Goal: Transaction & Acquisition: Purchase product/service

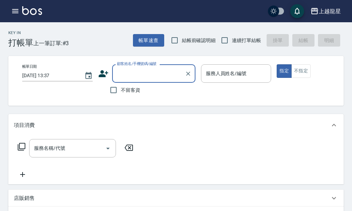
click at [131, 89] on span "不留客資" at bounding box center [130, 89] width 19 height 7
click at [121, 89] on input "不留客資" at bounding box center [113, 90] width 15 height 15
checkbox input "true"
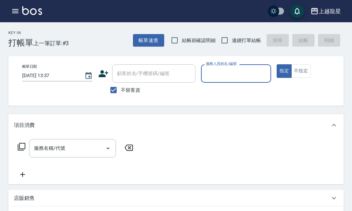
click at [223, 78] on input "服務人員姓名/編號" at bounding box center [236, 73] width 64 height 12
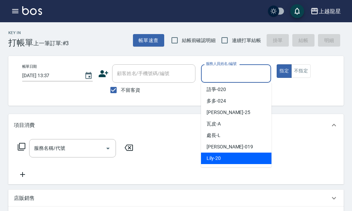
scroll to position [139, 0]
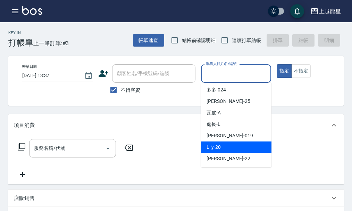
click at [222, 147] on div "Lily -20" at bounding box center [236, 146] width 70 height 11
type input "Lily-20"
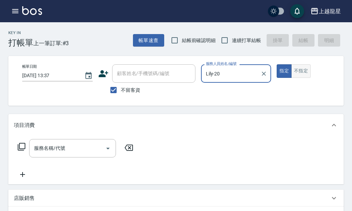
click at [304, 73] on button "不指定" at bounding box center [300, 71] width 19 height 14
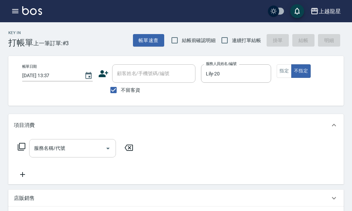
drag, startPoint x: 52, startPoint y: 158, endPoint x: 53, endPoint y: 154, distance: 3.7
click at [52, 154] on input "服務名稱/代號" at bounding box center [67, 148] width 70 height 12
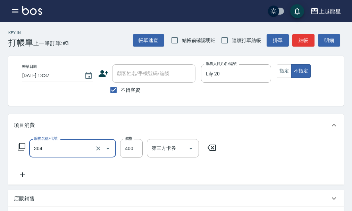
type input "剪髮(304)"
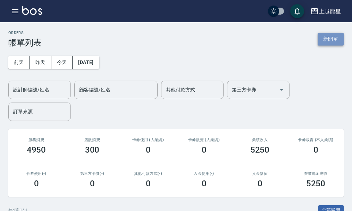
click at [331, 37] on button "新開單" at bounding box center [331, 39] width 26 height 13
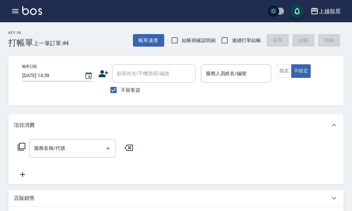
click at [128, 88] on span "不留客資" at bounding box center [130, 89] width 19 height 7
click at [121, 88] on input "不留客資" at bounding box center [113, 90] width 15 height 15
click at [121, 85] on label "不留客資" at bounding box center [123, 90] width 34 height 15
click at [121, 85] on input "不留客資" at bounding box center [113, 90] width 15 height 15
click at [124, 91] on span "不留客資" at bounding box center [130, 89] width 19 height 7
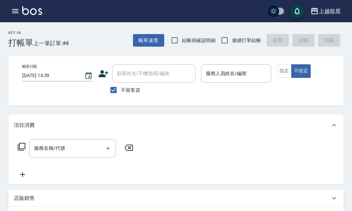
click at [121, 91] on input "不留客資" at bounding box center [113, 90] width 15 height 15
checkbox input "false"
click at [131, 72] on input "顧客姓名/手機號碼/編號" at bounding box center [148, 73] width 67 height 12
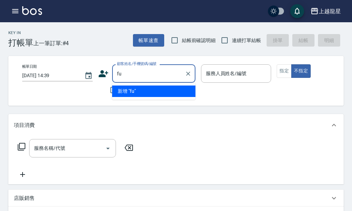
type input "f"
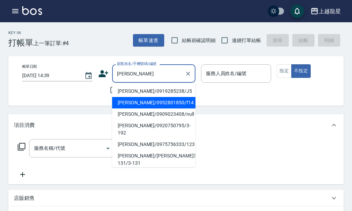
click at [136, 102] on li "[PERSON_NAME]/0952801850/f14" at bounding box center [153, 102] width 83 height 11
type input "[PERSON_NAME]/0952801850/f14"
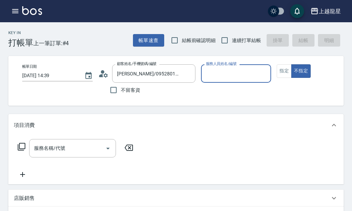
type input "馨華-6"
click at [288, 70] on button "指定" at bounding box center [284, 71] width 15 height 14
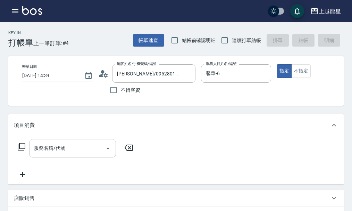
click at [78, 153] on input "服務名稱/代號" at bounding box center [67, 148] width 70 height 12
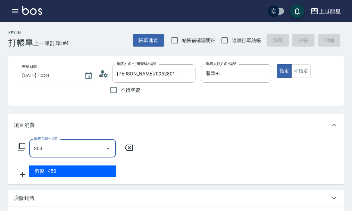
type input "剪髮(303)"
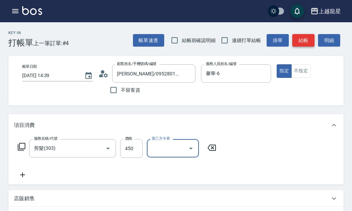
click at [304, 35] on button "結帳" at bounding box center [303, 40] width 22 height 13
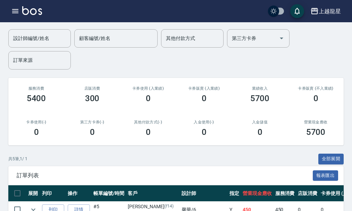
scroll to position [139, 0]
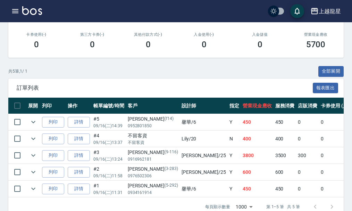
click at [32, 14] on img at bounding box center [32, 10] width 20 height 9
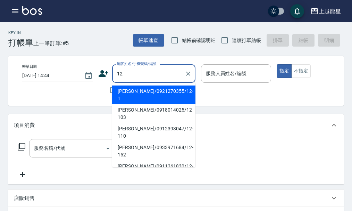
type input "1"
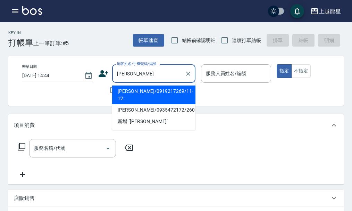
click at [132, 94] on li "[PERSON_NAME]/0919217269/11-12" at bounding box center [153, 94] width 83 height 19
type input "[PERSON_NAME]/0919217269/11-12"
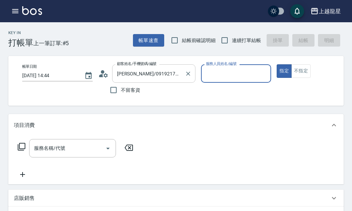
type input "淑雲-25"
drag, startPoint x: 33, startPoint y: 155, endPoint x: 36, endPoint y: 153, distance: 3.6
click at [33, 154] on input "服務名稱/代號" at bounding box center [67, 148] width 70 height 12
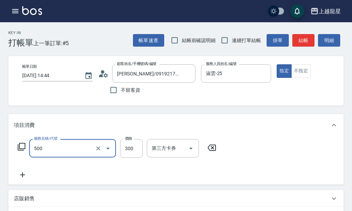
type input "一般洗髮(500)"
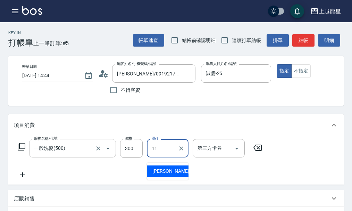
type input "[PERSON_NAME]-11"
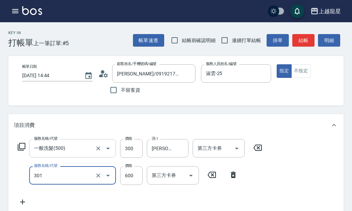
type input "剪髮(301)"
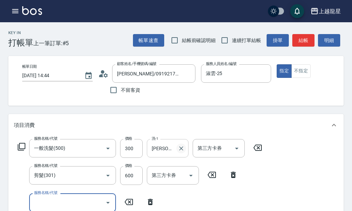
click at [182, 152] on icon "Clear" at bounding box center [181, 148] width 7 height 7
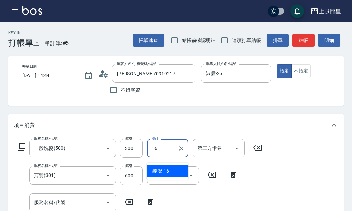
type input "義潔-16"
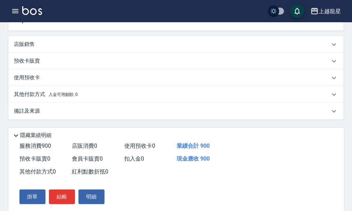
scroll to position [237, 0]
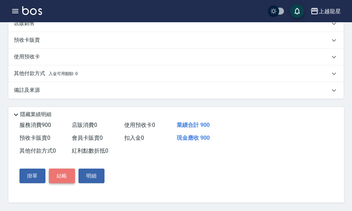
click at [62, 180] on button "結帳" at bounding box center [62, 175] width 26 height 15
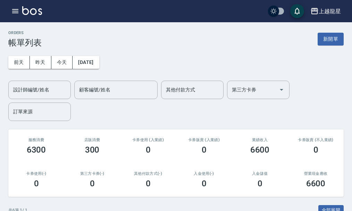
scroll to position [139, 0]
click at [333, 42] on button "新開單" at bounding box center [331, 39] width 26 height 13
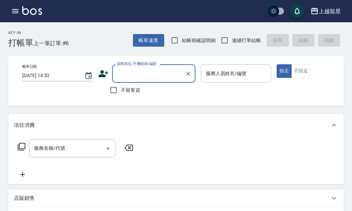
click at [147, 74] on input "顧客姓名/手機號碼/編號" at bounding box center [148, 73] width 67 height 12
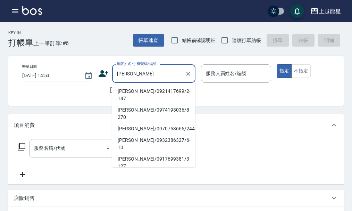
click at [149, 93] on li "張美蘭/0921417699/2-147" at bounding box center [153, 94] width 83 height 19
type input "張美蘭/0921417699/2-147"
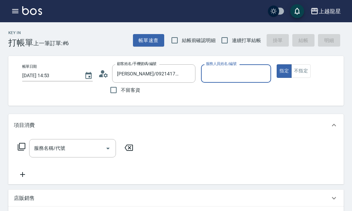
type input "馨華-6"
click at [99, 154] on input "服務名稱/代號" at bounding box center [67, 148] width 70 height 12
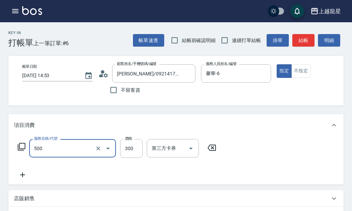
type input "一般洗髮(500)"
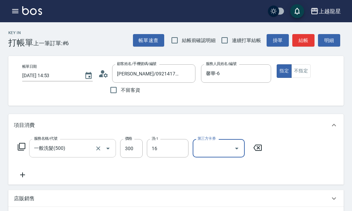
type input "義潔-16"
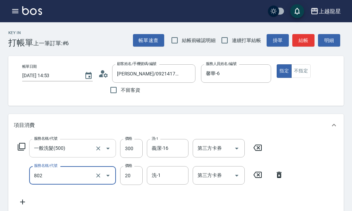
type input "潤絲(802)"
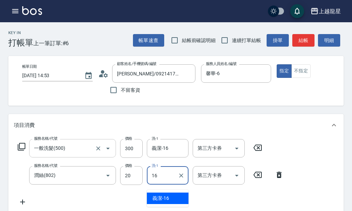
type input "義潔-16"
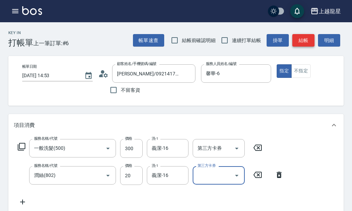
click at [295, 42] on button "結帳" at bounding box center [303, 40] width 22 height 13
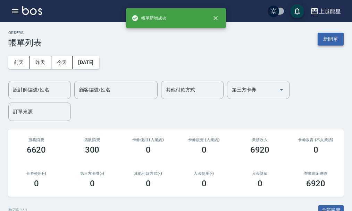
click at [330, 39] on button "新開單" at bounding box center [331, 39] width 26 height 13
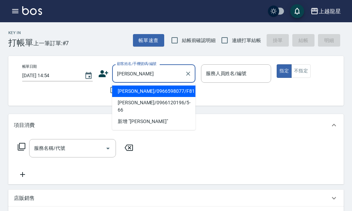
click at [154, 87] on li "王純純/0966598077/F81" at bounding box center [153, 90] width 83 height 11
type input "王純純/0966598077/F81"
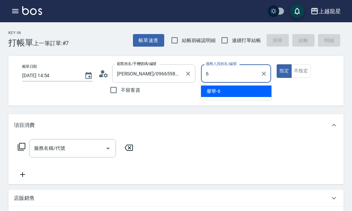
type input "馨華-6"
type button "true"
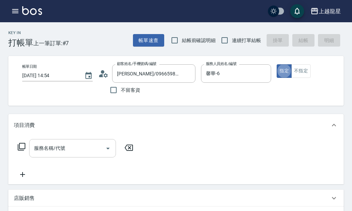
click at [40, 154] on div "服務名稱/代號 服務名稱/代號" at bounding box center [72, 148] width 87 height 18
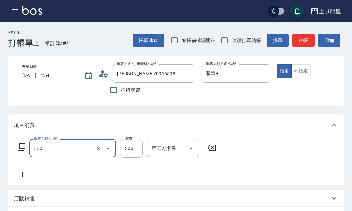
type input "一般洗髮(500)"
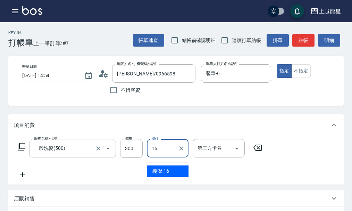
type input "義潔-16"
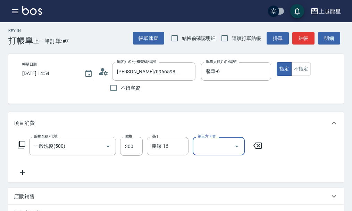
scroll to position [69, 0]
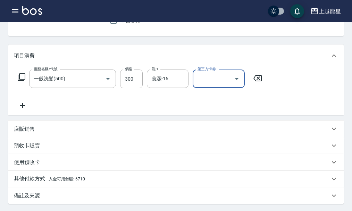
click at [32, 183] on p "其他付款方式 入金可用餘額: 6710" at bounding box center [49, 179] width 71 height 8
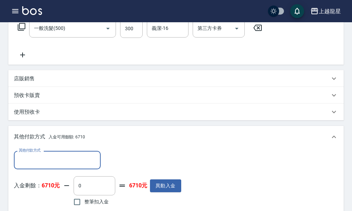
scroll to position [174, 0]
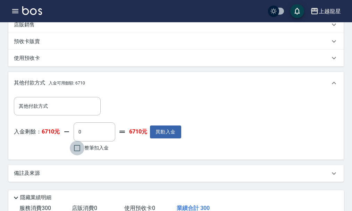
click at [77, 154] on input "整筆扣入金" at bounding box center [77, 148] width 15 height 15
checkbox input "true"
type input "300"
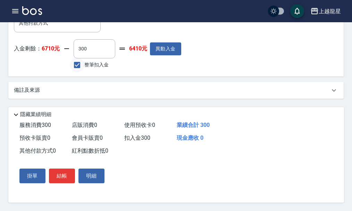
scroll to position [265, 0]
click at [62, 177] on button "結帳" at bounding box center [62, 175] width 26 height 15
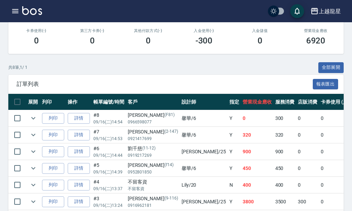
scroll to position [174, 0]
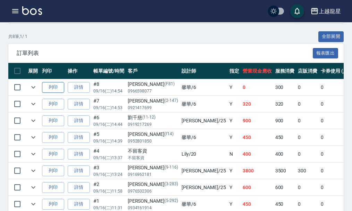
click at [57, 88] on button "列印" at bounding box center [53, 87] width 22 height 11
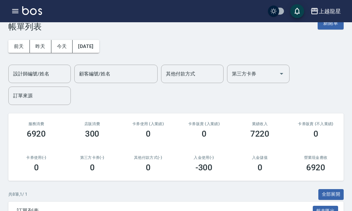
scroll to position [0, 0]
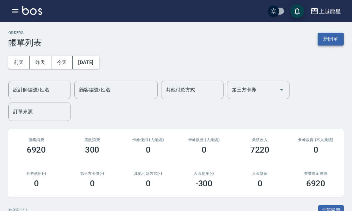
click at [326, 41] on button "新開單" at bounding box center [331, 39] width 26 height 13
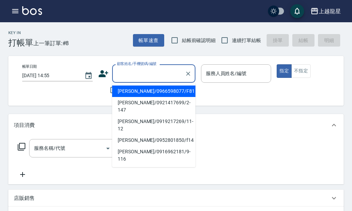
click at [121, 76] on input "顧客姓名/手機號碼/編號" at bounding box center [148, 73] width 67 height 12
type input "ㄑ"
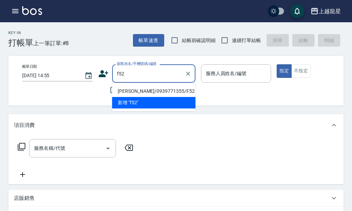
click at [134, 91] on li "賴美枝/0939771355/F52" at bounding box center [153, 90] width 83 height 11
type input "賴美枝/0939771355/F52"
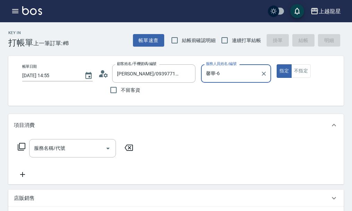
type input "馨華-6"
click at [19, 148] on icon at bounding box center [21, 146] width 8 height 8
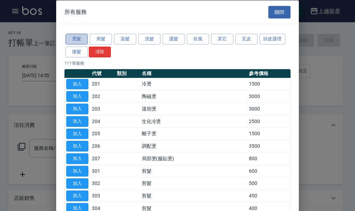
click at [79, 40] on button "燙髮" at bounding box center [77, 39] width 22 height 11
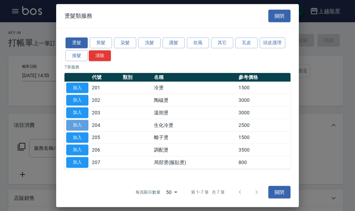
click at [82, 121] on button "加入" at bounding box center [77, 125] width 22 height 11
type input "生化冷燙(204)"
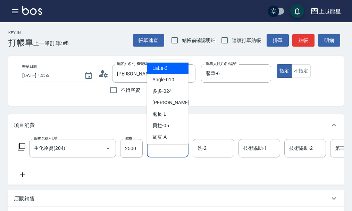
click at [168, 152] on input "洗-1" at bounding box center [167, 148] width 35 height 12
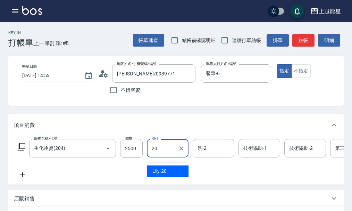
type input "Lily-20"
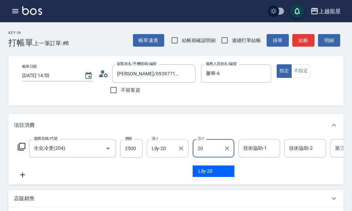
type input "Lily-20"
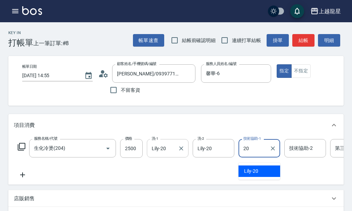
type input "Lily-20"
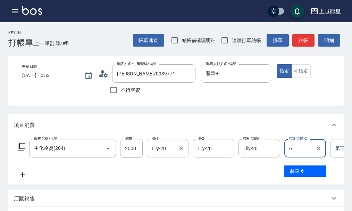
type input "馨華-6"
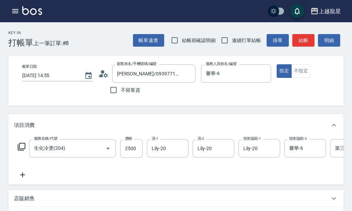
click at [19, 151] on icon at bounding box center [21, 146] width 8 height 8
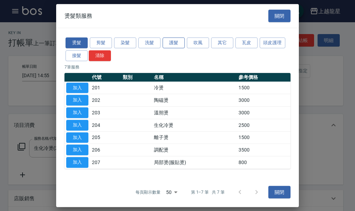
click at [177, 42] on button "護髮" at bounding box center [174, 42] width 22 height 11
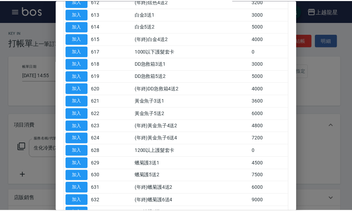
scroll to position [208, 0]
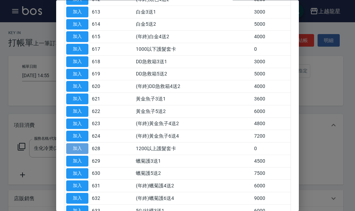
click at [83, 147] on button "加入" at bounding box center [77, 148] width 22 height 11
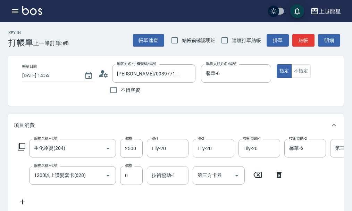
click at [169, 181] on input "技術協助-1" at bounding box center [167, 175] width 35 height 12
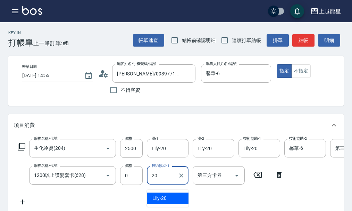
type input "Lily-20"
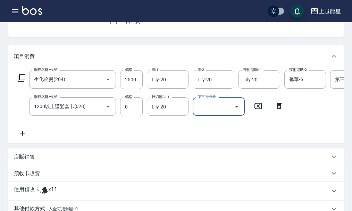
scroll to position [69, 0]
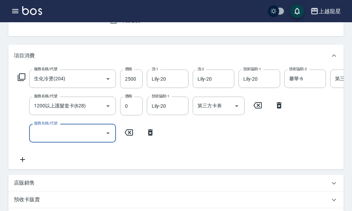
click at [47, 136] on input "服務名稱/代號" at bounding box center [67, 133] width 70 height 12
click at [23, 81] on icon at bounding box center [21, 77] width 8 height 8
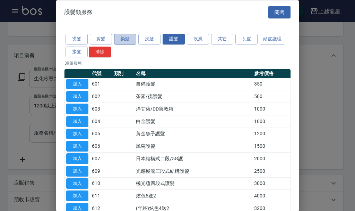
click at [127, 38] on button "染髮" at bounding box center [125, 39] width 22 height 11
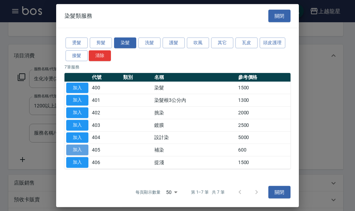
click at [77, 150] on button "加入" at bounding box center [77, 149] width 22 height 11
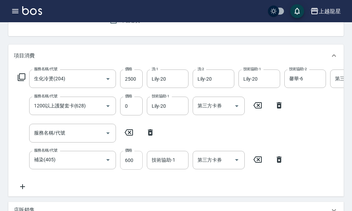
click at [133, 166] on input "600" at bounding box center [131, 160] width 23 height 19
click at [151, 135] on icon at bounding box center [150, 132] width 5 height 6
type input "補染(405)"
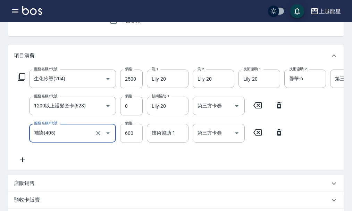
click at [126, 140] on input "600" at bounding box center [131, 133] width 23 height 19
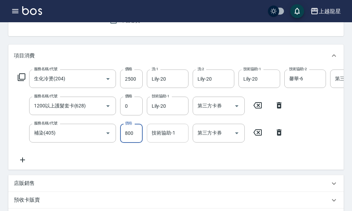
type input "800"
click at [170, 139] on input "技術協助-1" at bounding box center [167, 133] width 35 height 12
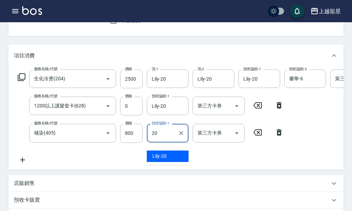
type input "Lily-20"
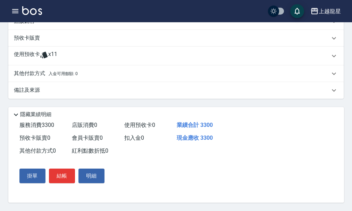
scroll to position [245, 0]
click at [66, 176] on button "結帳" at bounding box center [62, 175] width 26 height 15
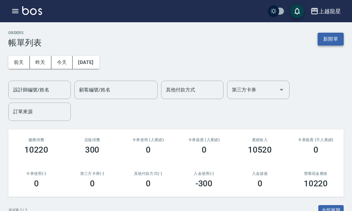
click at [327, 39] on button "新開單" at bounding box center [331, 39] width 26 height 13
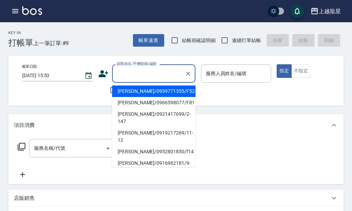
click at [154, 76] on input "顧客姓名/手機號碼/編號" at bounding box center [148, 73] width 67 height 12
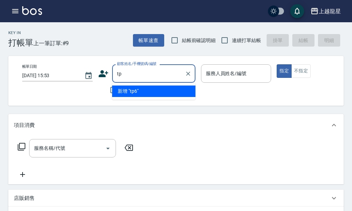
type input "t"
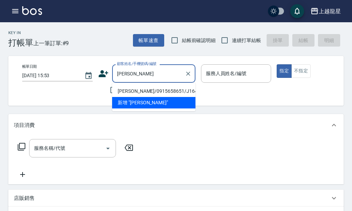
click at [167, 92] on li "陳淑菁/0915658651/J164" at bounding box center [153, 90] width 83 height 11
type input "陳淑菁/0915658651/J164"
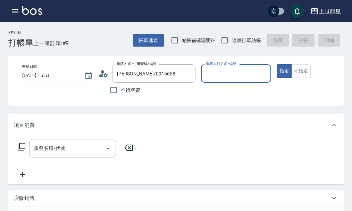
type input "Alisa-10"
click at [101, 74] on icon at bounding box center [103, 73] width 10 height 10
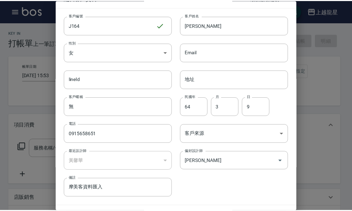
scroll to position [30, 0]
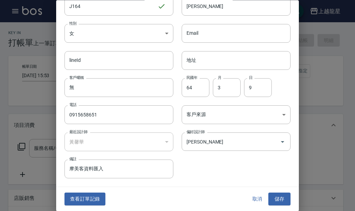
click at [87, 190] on div "查看訂單記錄 取消 儲存" at bounding box center [177, 199] width 243 height 24
click at [87, 195] on button "查看訂單記錄" at bounding box center [85, 199] width 41 height 13
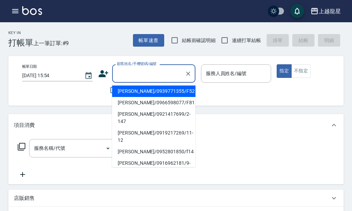
click at [138, 76] on input "顧客姓名/手機號碼/編號" at bounding box center [148, 73] width 67 height 12
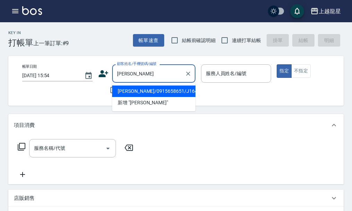
click at [142, 93] on li "陳淑菁/0915658651/J164" at bounding box center [153, 90] width 83 height 11
type input "陳淑菁/0915658651/J164"
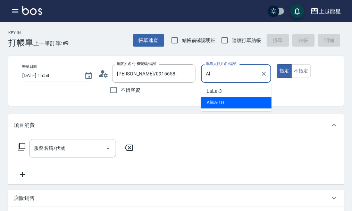
type input "A"
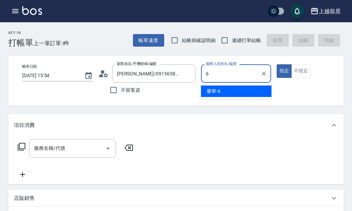
type input "馨華-6"
type button "true"
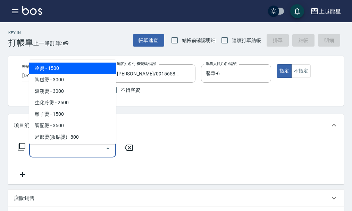
click at [81, 153] on input "服務名稱/代號" at bounding box center [67, 148] width 70 height 12
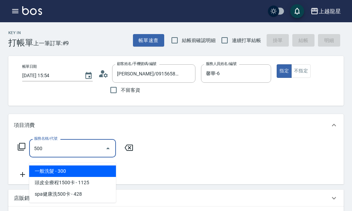
type input "一般洗髮(500)"
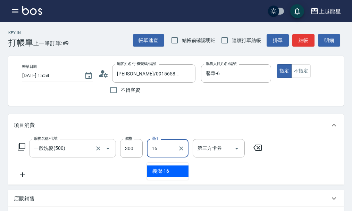
type input "義潔-16"
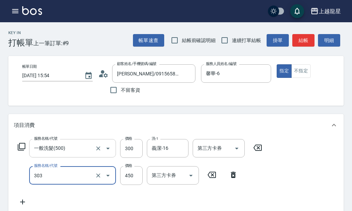
type input "剪髮(303)"
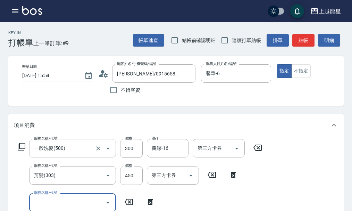
scroll to position [3, 0]
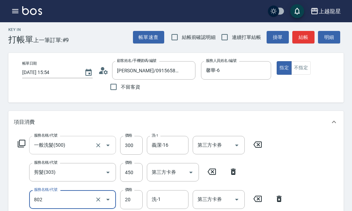
type input "潤絲(802)"
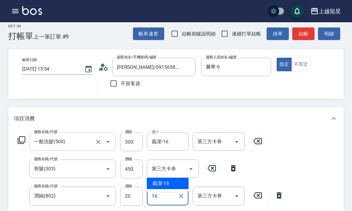
type input "義潔-16"
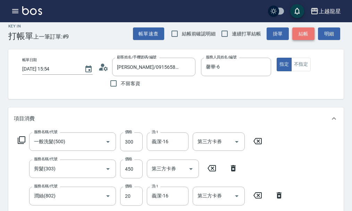
click at [305, 32] on button "結帳" at bounding box center [303, 33] width 22 height 13
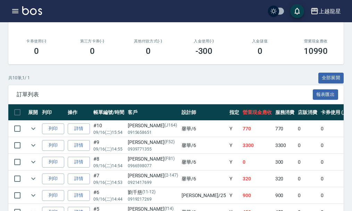
scroll to position [208, 0]
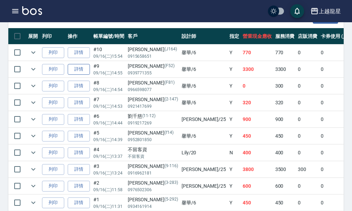
click at [83, 69] on link "詳情" at bounding box center [79, 69] width 22 height 11
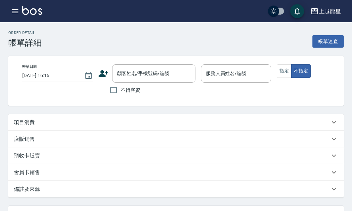
type input "2025/09/16 14:55"
type input "馨華-6"
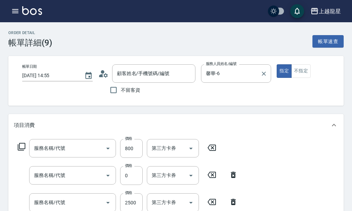
type input "補染(405)"
type input "1200以上護髮套卡(628)"
type input "生化冷燙(204)"
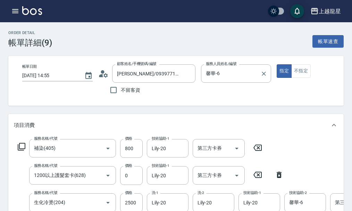
type input "賴美枝/0939771355/F52"
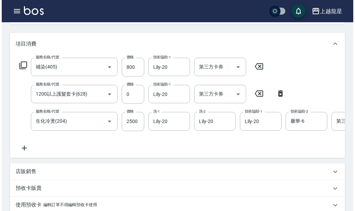
scroll to position [104, 0]
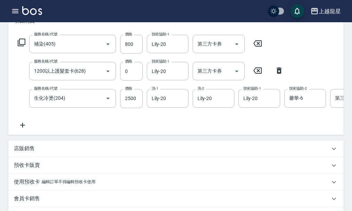
click at [26, 47] on div "服務名稱/代號 補染(405) 服務名稱/代號 價格 800 價格 技術協助-1 Lily-20 技術協助-1 第三方卡券 第三方卡券" at bounding box center [140, 44] width 252 height 19
click at [23, 47] on icon at bounding box center [21, 42] width 8 height 8
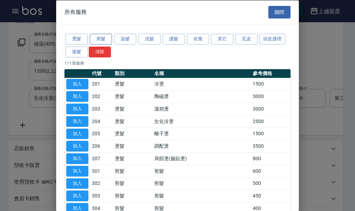
click at [107, 38] on button "剪髮" at bounding box center [101, 39] width 22 height 11
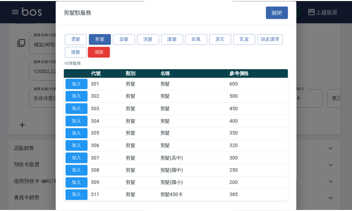
scroll to position [29, 0]
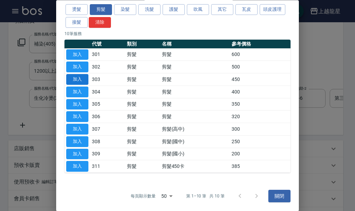
click at [81, 77] on button "加入" at bounding box center [77, 79] width 22 height 11
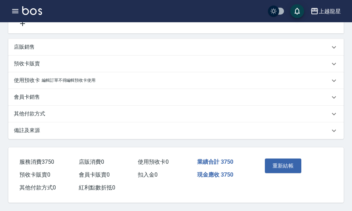
scroll to position [246, 0]
click at [283, 161] on button "重新結帳" at bounding box center [283, 165] width 37 height 15
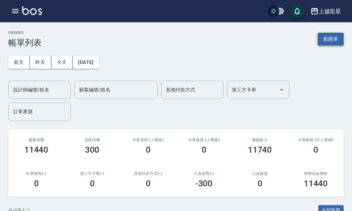
click at [327, 41] on button "新開單" at bounding box center [331, 39] width 26 height 13
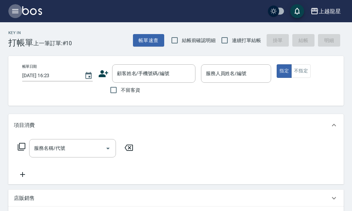
click at [17, 11] on icon "button" at bounding box center [15, 11] width 6 height 4
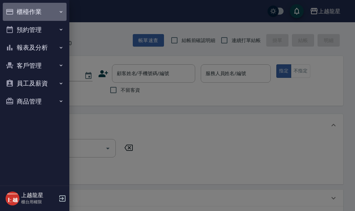
click at [23, 11] on button "櫃檯作業" at bounding box center [35, 12] width 64 height 18
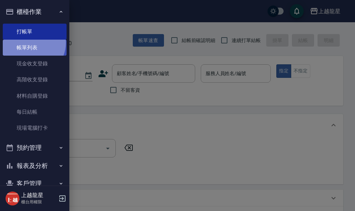
click at [30, 42] on link "帳單列表" at bounding box center [35, 48] width 64 height 16
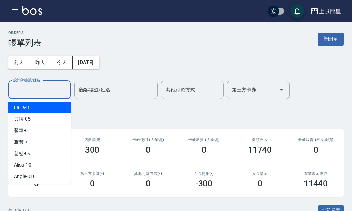
click at [43, 93] on input "設計師編號/姓名" at bounding box center [39, 90] width 56 height 12
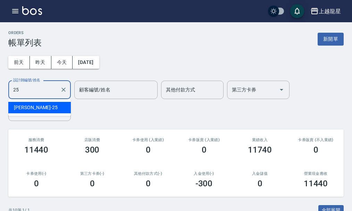
click at [49, 104] on div "淑雲 -25" at bounding box center [39, 107] width 62 height 11
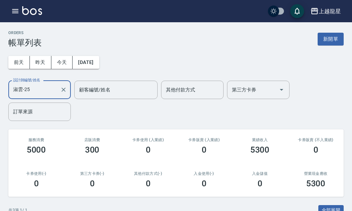
type input "淑雲-25"
click at [326, 46] on div "ORDERS 帳單列表 新開單" at bounding box center [175, 39] width 335 height 17
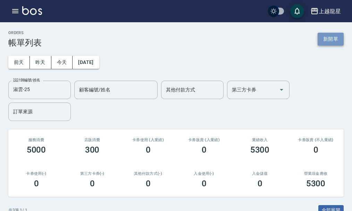
click at [327, 42] on button "新開單" at bounding box center [331, 39] width 26 height 13
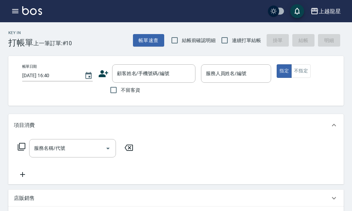
click at [132, 87] on label "不留客資" at bounding box center [123, 90] width 34 height 15
click at [121, 87] on input "不留客資" at bounding box center [113, 90] width 15 height 15
checkbox input "true"
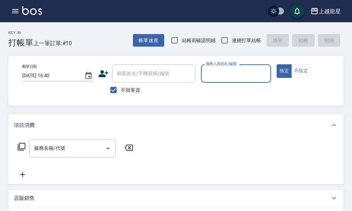
click at [230, 73] on input "服務人員姓名/編號" at bounding box center [236, 73] width 64 height 12
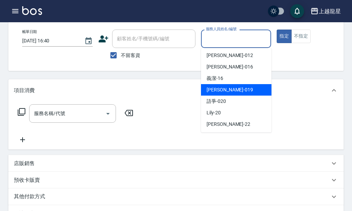
scroll to position [139, 0]
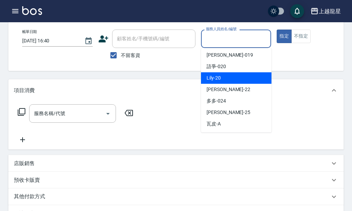
click at [230, 75] on div "Lily -20" at bounding box center [236, 77] width 70 height 11
type input "Lily-20"
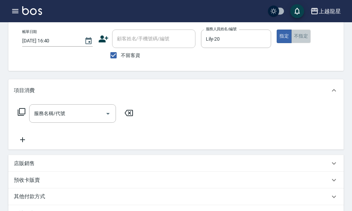
click at [298, 34] on button "不指定" at bounding box center [300, 37] width 19 height 14
click at [81, 119] on input "服務名稱/代號" at bounding box center [67, 113] width 70 height 12
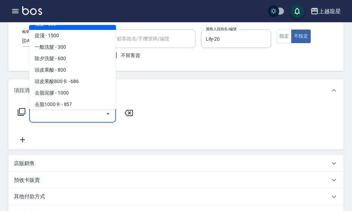
scroll to position [278, 0]
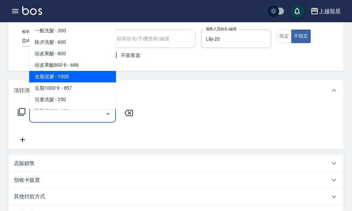
click at [77, 78] on span "去脂泥膠 - 1000" at bounding box center [72, 76] width 87 height 11
type input "去脂泥膠(504)"
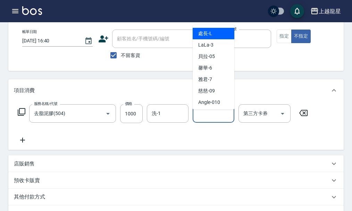
click at [214, 118] on input "技術協助-1" at bounding box center [213, 113] width 35 height 12
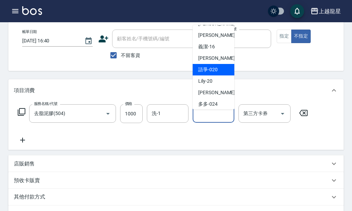
scroll to position [139, 0]
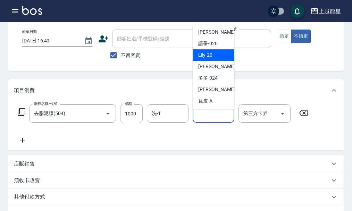
click at [218, 59] on div "Lily -20" at bounding box center [214, 54] width 42 height 11
type input "Lily-20"
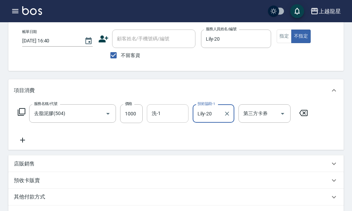
click at [165, 118] on input "洗-1" at bounding box center [167, 113] width 35 height 12
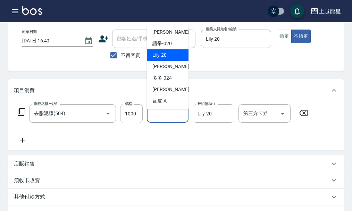
click at [167, 60] on div "Lily -20" at bounding box center [168, 54] width 42 height 11
type input "Lily-20"
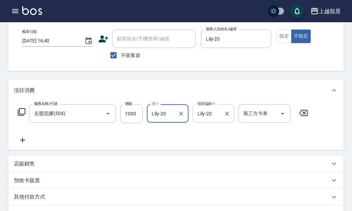
click at [219, 123] on div "Lily-20 技術協助-1" at bounding box center [214, 113] width 42 height 18
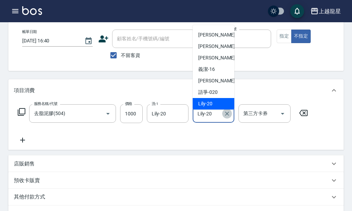
click at [225, 117] on icon "Clear" at bounding box center [227, 113] width 7 height 7
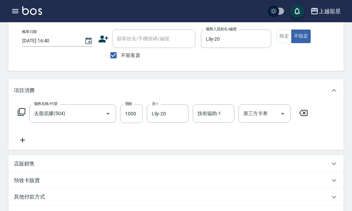
click at [25, 140] on div "服務名稱/代號 去脂泥膠(504) 服務名稱/代號 價格 1000 價格 洗-1 Lily-20 洗-1 技術協助-1 技術協助-1 第三方卡券 第三方卡券" at bounding box center [163, 124] width 298 height 40
click at [27, 144] on icon at bounding box center [22, 140] width 17 height 8
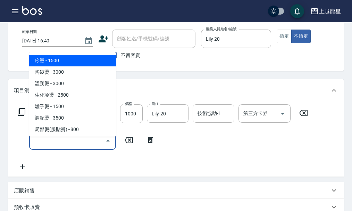
drag, startPoint x: 41, startPoint y: 146, endPoint x: 53, endPoint y: 129, distance: 21.7
click at [42, 146] on input "服務名稱/代號" at bounding box center [67, 140] width 70 height 12
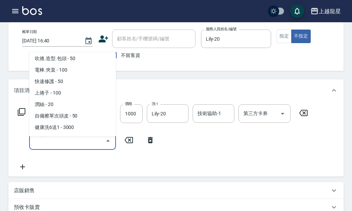
scroll to position [1007, 0]
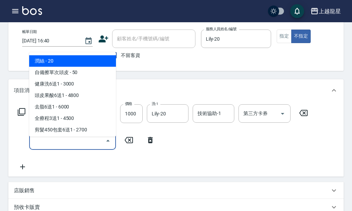
click at [84, 67] on span "潤絲 - 20" at bounding box center [72, 60] width 87 height 11
type input "潤絲(802)"
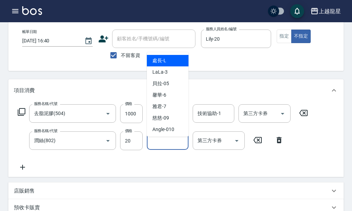
click at [159, 143] on div "洗-1 洗-1" at bounding box center [168, 140] width 42 height 18
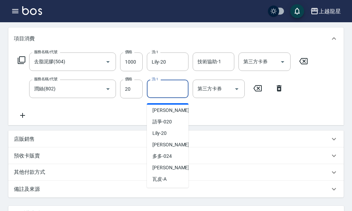
scroll to position [69, 0]
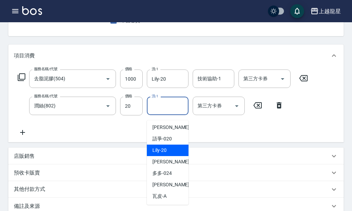
click at [165, 149] on span "Lily -20" at bounding box center [159, 149] width 14 height 7
type input "Lily-20"
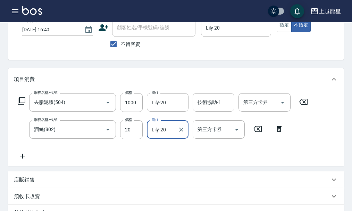
scroll to position [104, 0]
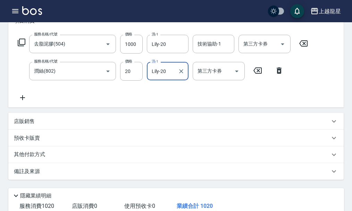
click at [23, 100] on icon at bounding box center [22, 97] width 17 height 8
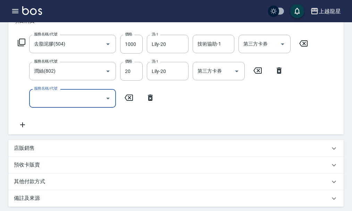
click at [43, 101] on input "服務名稱/代號" at bounding box center [67, 98] width 70 height 12
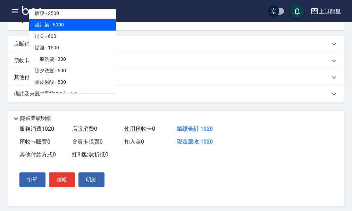
scroll to position [278, 0]
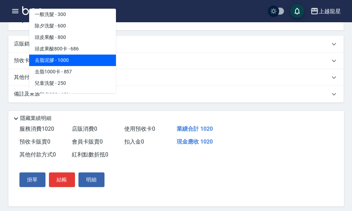
click at [83, 61] on span "去脂泥膠 - 1000" at bounding box center [72, 59] width 87 height 11
type input "去脂泥膠(504)"
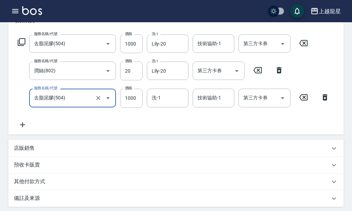
scroll to position [104, 0]
click at [156, 107] on div "洗-1" at bounding box center [168, 98] width 42 height 18
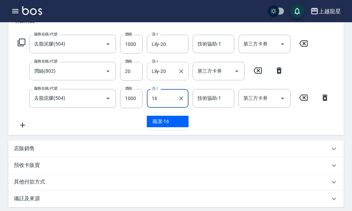
type input "義潔-16"
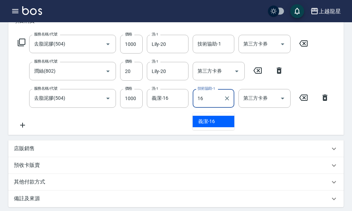
type input "義潔-16"
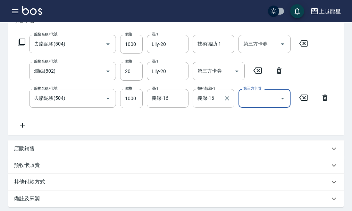
click at [221, 100] on div "義潔-16 技術協助-1" at bounding box center [214, 98] width 42 height 18
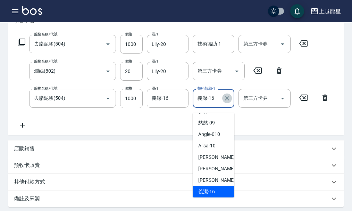
click at [229, 102] on icon "Clear" at bounding box center [227, 98] width 7 height 7
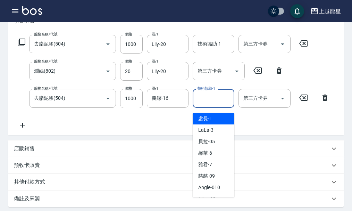
click at [153, 127] on div "服務名稱/代號 去脂泥膠(504) 服務名稱/代號 價格 1000 價格 洗-1 Lily-20 洗-1 技術協助-1 技術協助-1 第三方卡券 第三方卡券 …" at bounding box center [174, 82] width 320 height 94
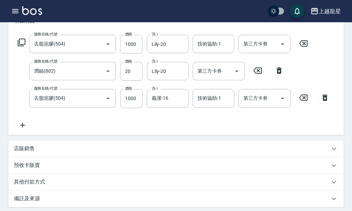
click at [22, 129] on icon at bounding box center [22, 125] width 17 height 8
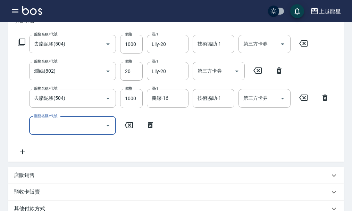
click at [60, 124] on div "服務名稱/代號 服務名稱/代號" at bounding box center [72, 125] width 87 height 18
click at [151, 128] on icon at bounding box center [150, 125] width 5 height 6
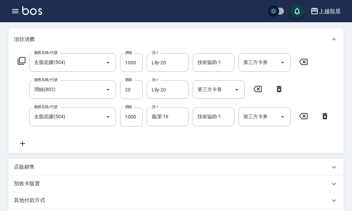
scroll to position [221, 0]
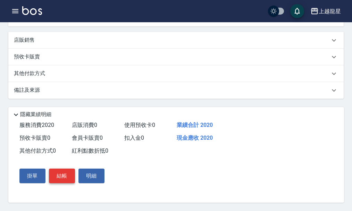
click at [64, 174] on button "結帳" at bounding box center [62, 175] width 26 height 15
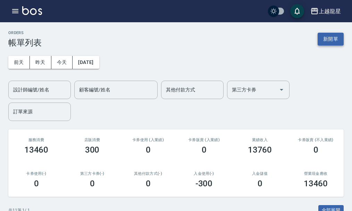
click at [327, 41] on button "新開單" at bounding box center [331, 39] width 26 height 13
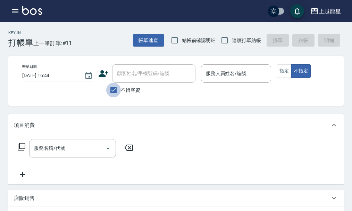
drag, startPoint x: 113, startPoint y: 88, endPoint x: 126, endPoint y: 69, distance: 23.5
click at [113, 86] on input "不留客資" at bounding box center [113, 90] width 15 height 15
checkbox input "false"
click at [126, 69] on div "顧客姓名/手機號碼/編號 顧客姓名/手機號碼/編號" at bounding box center [153, 73] width 83 height 18
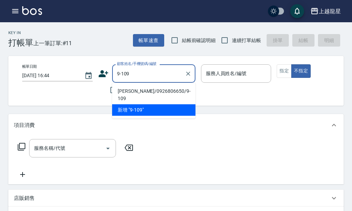
click at [143, 86] on li "卓楷偉/0926806650/9-109" at bounding box center [153, 94] width 83 height 19
type input "卓楷偉/0926806650/9-109"
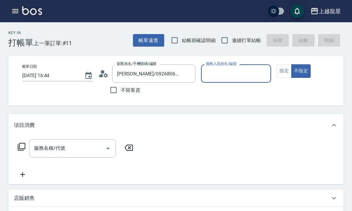
type input "淑雲-25"
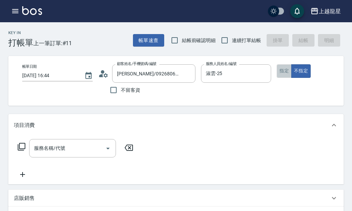
click at [289, 74] on button "指定" at bounding box center [284, 71] width 15 height 14
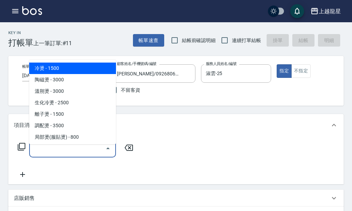
click at [69, 153] on input "服務名稱/代號" at bounding box center [67, 148] width 70 height 12
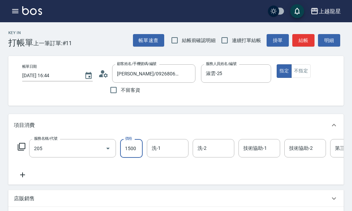
type input "離子燙(205)"
type input "2400"
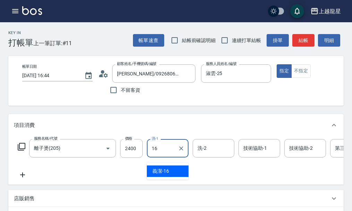
type input "義潔-16"
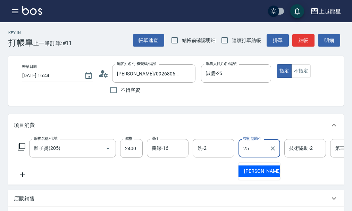
type input "淑雲-25"
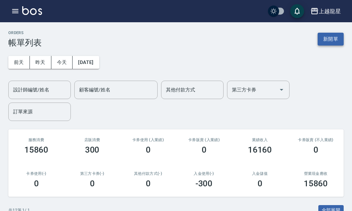
click at [319, 39] on button "新開單" at bounding box center [331, 39] width 26 height 13
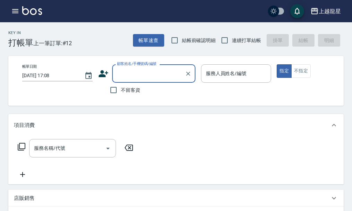
type input "ㄗ"
click at [186, 71] on icon "Clear" at bounding box center [188, 73] width 7 height 7
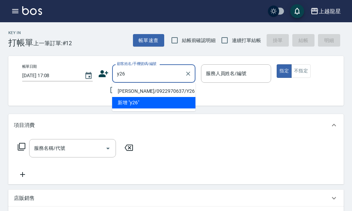
click at [152, 89] on li "簡子雲/0922970637/Y26" at bounding box center [153, 90] width 83 height 11
type input "簡子雲/0922970637/Y26"
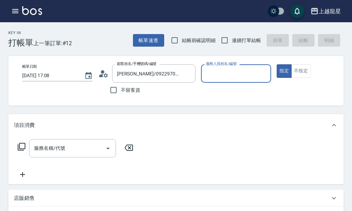
type input "淑雲-25"
click at [57, 157] on div "服務名稱/代號" at bounding box center [72, 148] width 87 height 18
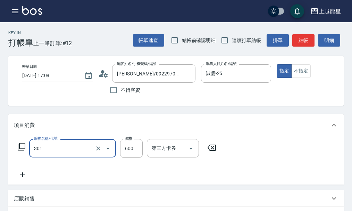
type input "剪髮(301)"
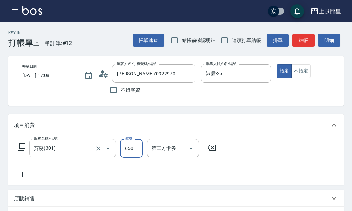
type input "650"
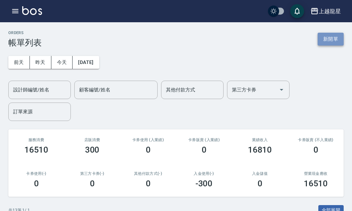
click at [329, 37] on button "新開單" at bounding box center [331, 39] width 26 height 13
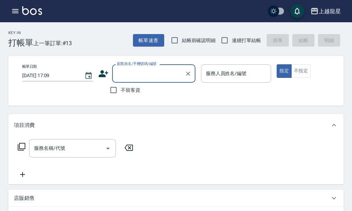
click at [121, 75] on input "顧客姓名/手機號碼/編號" at bounding box center [148, 73] width 67 height 12
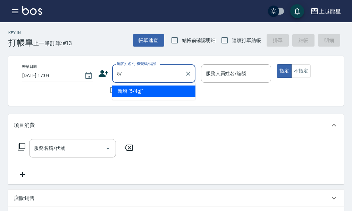
type input "5"
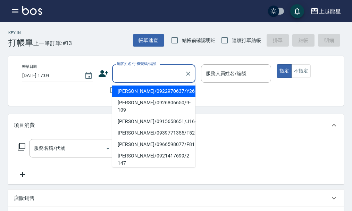
type input "/"
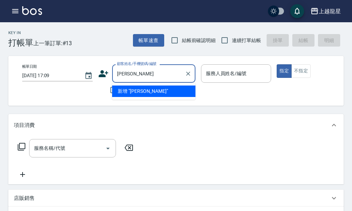
click at [145, 90] on li "新增 "鄭淑淑"" at bounding box center [153, 90] width 83 height 11
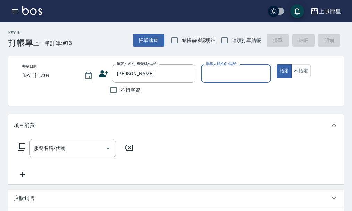
click at [145, 59] on div "帳單日期 2025/09/16 17:09 顧客姓名/手機號碼/編號 鄭淑淑 顧客姓名/手機號碼/編號 不留客資 服務人員姓名/編號 服務人員姓名/編號 指定…" at bounding box center [181, 81] width 347 height 50
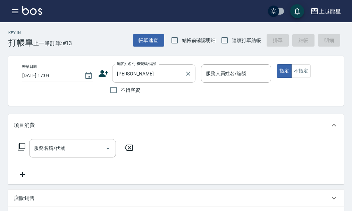
click at [142, 69] on input "鄭淑淑" at bounding box center [148, 73] width 67 height 12
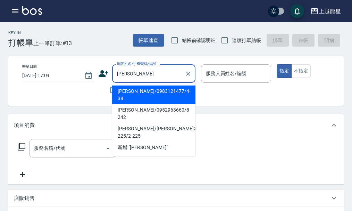
click at [145, 94] on li "鄭淑惠/0983121477/4-38" at bounding box center [153, 94] width 83 height 19
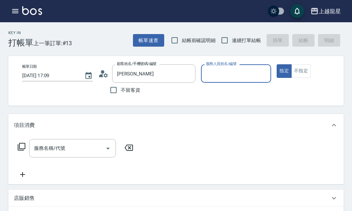
type input "鄭淑惠/0983121477/4-38"
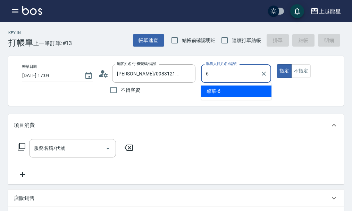
type input "馨華-6"
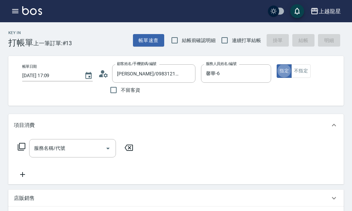
type button "true"
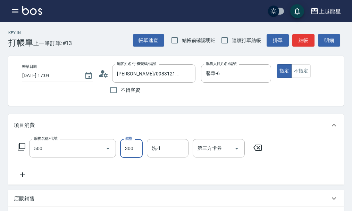
type input "一般洗髮(500)"
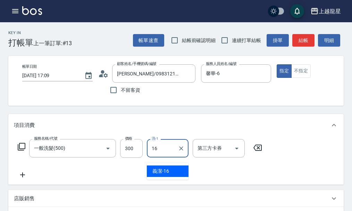
type input "義潔-16"
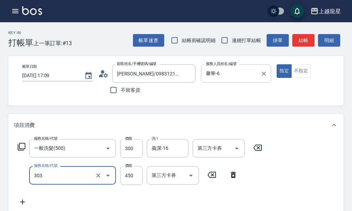
type input "剪髮(303)"
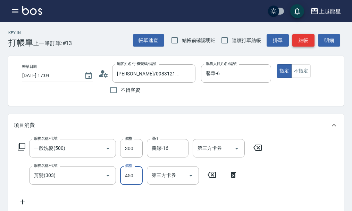
click at [307, 41] on button "結帳" at bounding box center [303, 40] width 22 height 13
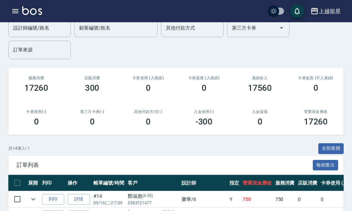
scroll to position [139, 0]
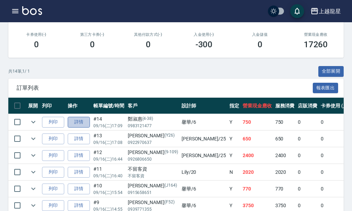
click at [79, 119] on link "詳情" at bounding box center [79, 122] width 22 height 11
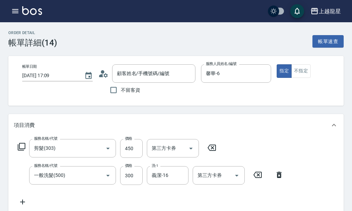
type input "2025/09/16 17:09"
type input "馨華-6"
type input "剪髮(303)"
type input "一般洗髮(500)"
type input "鄭淑惠/0983121477/4-38"
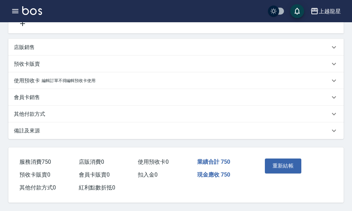
scroll to position [186, 0]
click at [281, 156] on div "重新結帳" at bounding box center [278, 171] width 33 height 30
click at [289, 162] on button "重新結帳" at bounding box center [283, 165] width 37 height 15
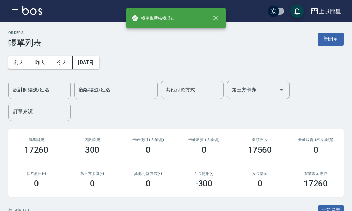
click at [14, 11] on icon "button" at bounding box center [15, 11] width 6 height 4
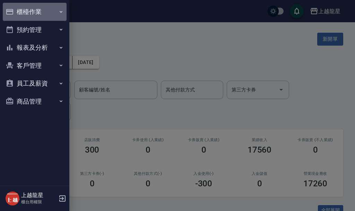
click at [19, 11] on button "櫃檯作業" at bounding box center [35, 12] width 64 height 18
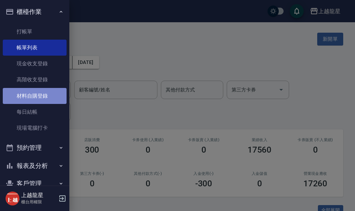
click at [40, 98] on link "材料自購登錄" at bounding box center [35, 96] width 64 height 16
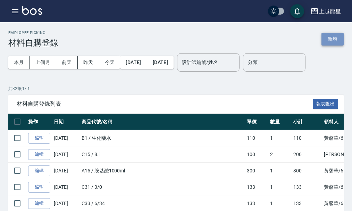
click at [326, 39] on button "新增" at bounding box center [332, 39] width 22 height 13
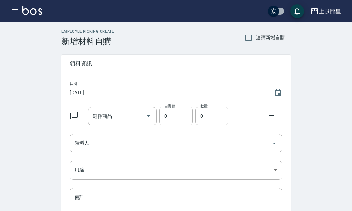
click at [75, 116] on icon at bounding box center [74, 115] width 8 height 8
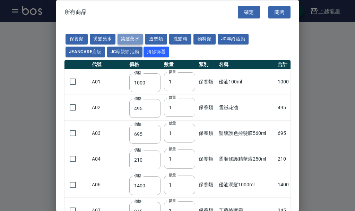
click at [126, 41] on button "染髮藥水" at bounding box center [131, 39] width 26 height 11
type input "105"
type input "100"
type input "105"
type input "100"
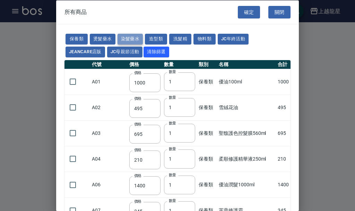
type input "100"
type input "450"
type input "100"
type input "406"
type input "100"
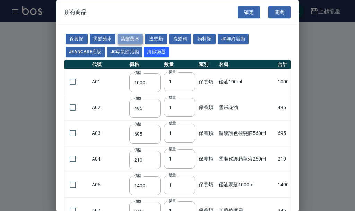
type input "100"
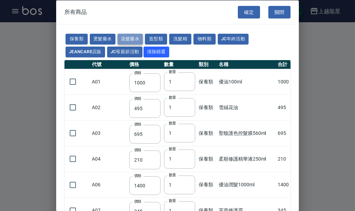
type input "100"
type input "133"
type input "100"
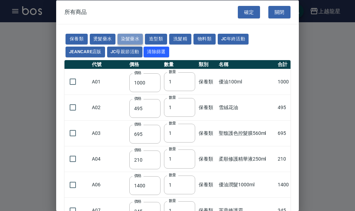
type input "133"
type input "186"
type input "133"
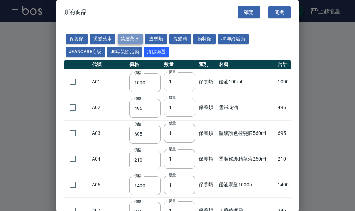
type input "133"
type input "441"
type input "133"
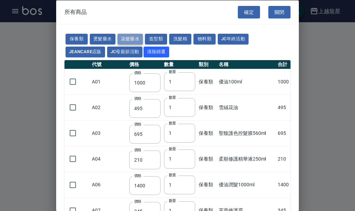
type input "350"
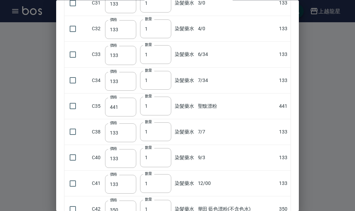
scroll to position [625, 0]
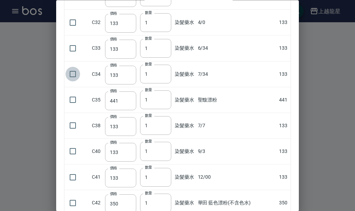
click at [73, 73] on input "checkbox" at bounding box center [73, 74] width 15 height 15
checkbox input "true"
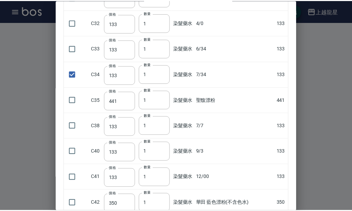
scroll to position [673, 0]
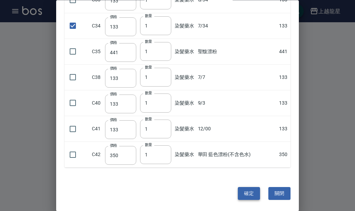
click at [248, 191] on button "確定" at bounding box center [249, 193] width 22 height 13
type input "7/34"
type input "133"
type input "1"
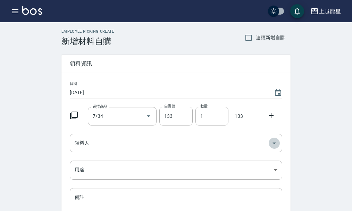
click at [277, 142] on icon "Open" at bounding box center [274, 143] width 8 height 8
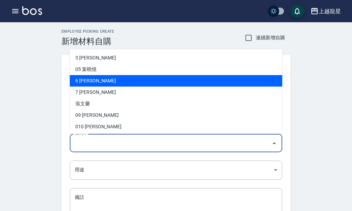
click at [81, 82] on li "6 黃馨華" at bounding box center [176, 80] width 212 height 11
type input "黃馨華"
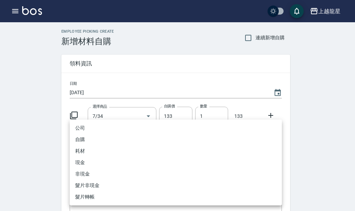
click at [275, 168] on body "上越龍星 登出 櫃檯作業 打帳單 帳單列表 現金收支登錄 高階收支登錄 材料自購登錄 每日結帳 現場電腦打卡 預約管理 預約管理 單日預約紀錄 單週預約紀錄 …" at bounding box center [177, 143] width 355 height 286
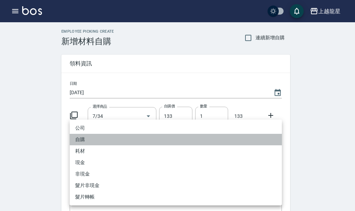
click at [85, 137] on li "自購" at bounding box center [176, 139] width 212 height 11
type input "自購"
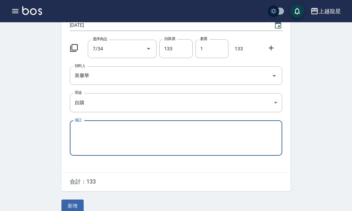
scroll to position [76, 0]
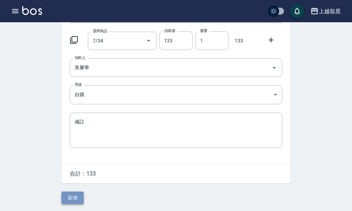
click at [79, 199] on button "新增" at bounding box center [72, 197] width 22 height 13
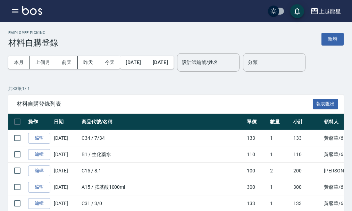
drag, startPoint x: 144, startPoint y: 115, endPoint x: 145, endPoint y: 121, distance: 6.8
drag, startPoint x: 145, startPoint y: 121, endPoint x: 14, endPoint y: 11, distance: 171.7
click at [14, 11] on icon "button" at bounding box center [15, 11] width 6 height 4
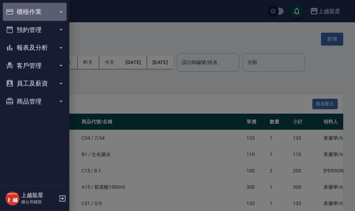
click at [14, 11] on button "櫃檯作業" at bounding box center [35, 12] width 64 height 18
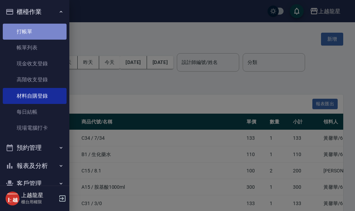
click at [39, 30] on link "打帳單" at bounding box center [35, 32] width 64 height 16
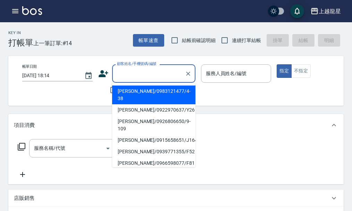
click at [159, 70] on input "顧客姓名/手機號碼/編號" at bounding box center [148, 73] width 67 height 12
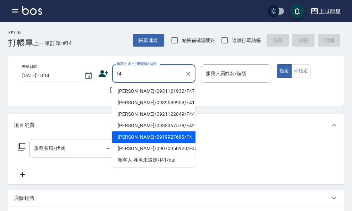
click at [156, 137] on li "李芳政/0919927690/F4" at bounding box center [153, 136] width 83 height 11
type input "李芳政/0919927690/F4"
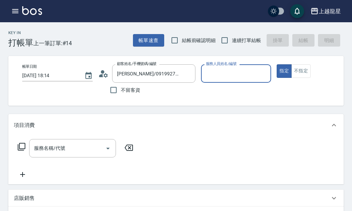
type input "馨華-6"
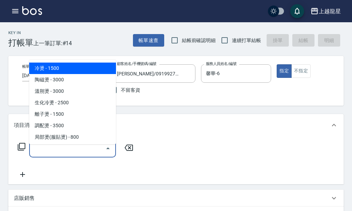
click at [90, 154] on input "服務名稱/代號" at bounding box center [67, 148] width 70 height 12
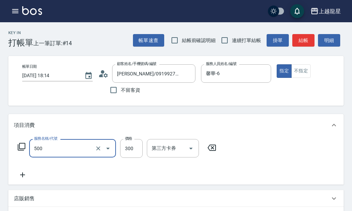
type input "一般洗髮(500)"
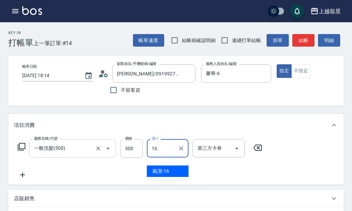
type input "義潔-16"
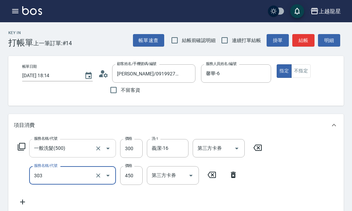
type input "剪髮(303)"
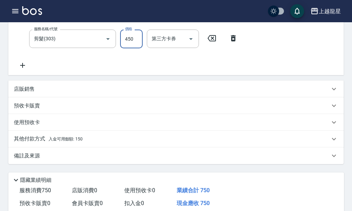
scroll to position [139, 0]
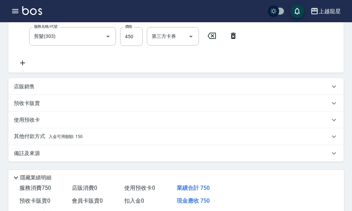
click at [31, 157] on p "備註及來源" at bounding box center [27, 153] width 26 height 7
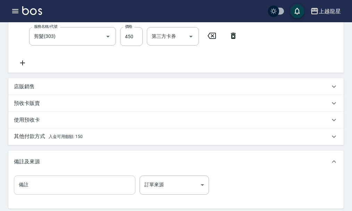
click at [44, 189] on input "備註" at bounding box center [74, 184] width 121 height 19
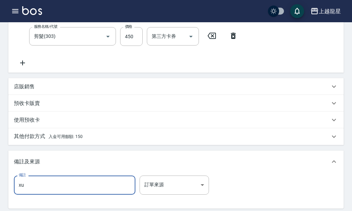
type input "x"
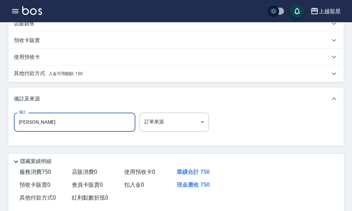
scroll to position [257, 0]
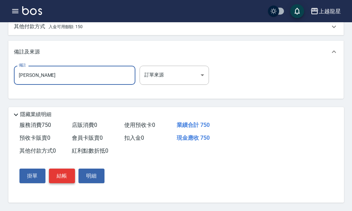
type input "李文翔"
click at [61, 175] on button "結帳" at bounding box center [62, 175] width 26 height 15
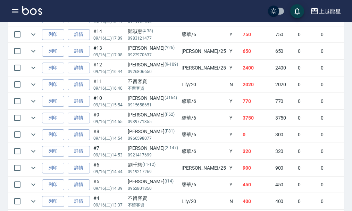
scroll to position [104, 0]
